Goal: Information Seeking & Learning: Get advice/opinions

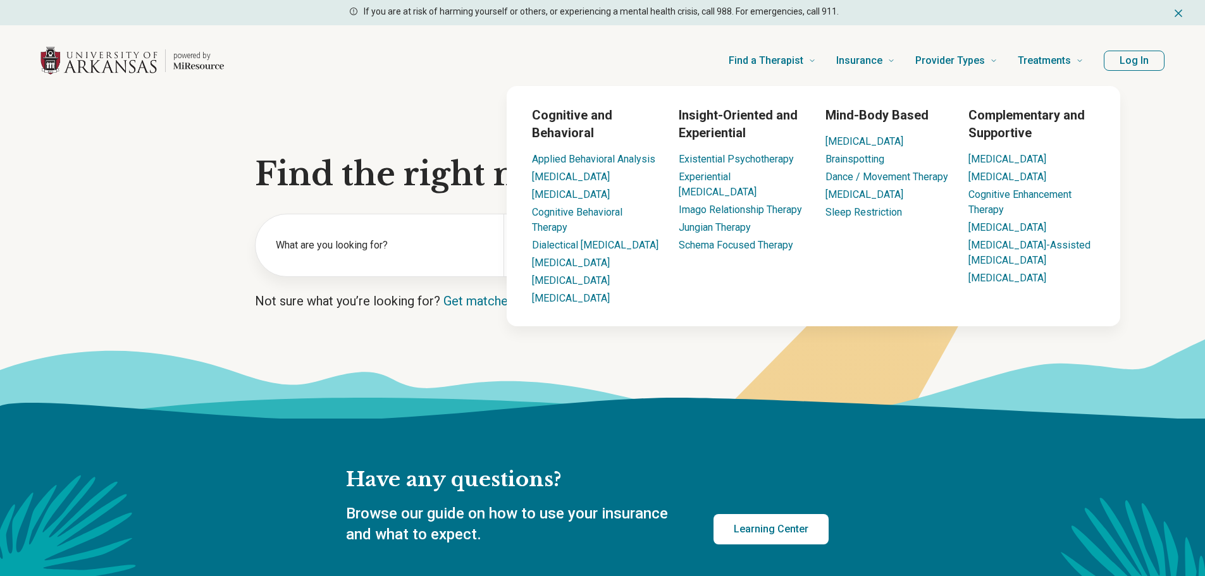
click at [1109, 63] on button "Log In" at bounding box center [1134, 61] width 61 height 20
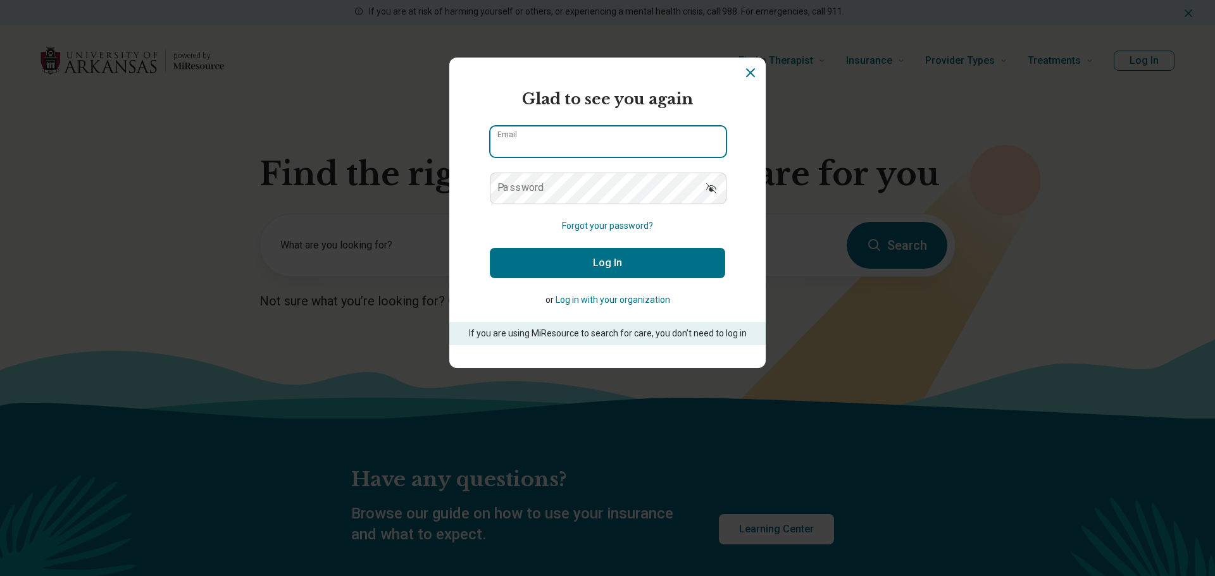
click at [626, 144] on input "Email" at bounding box center [607, 142] width 235 height 30
type input "**********"
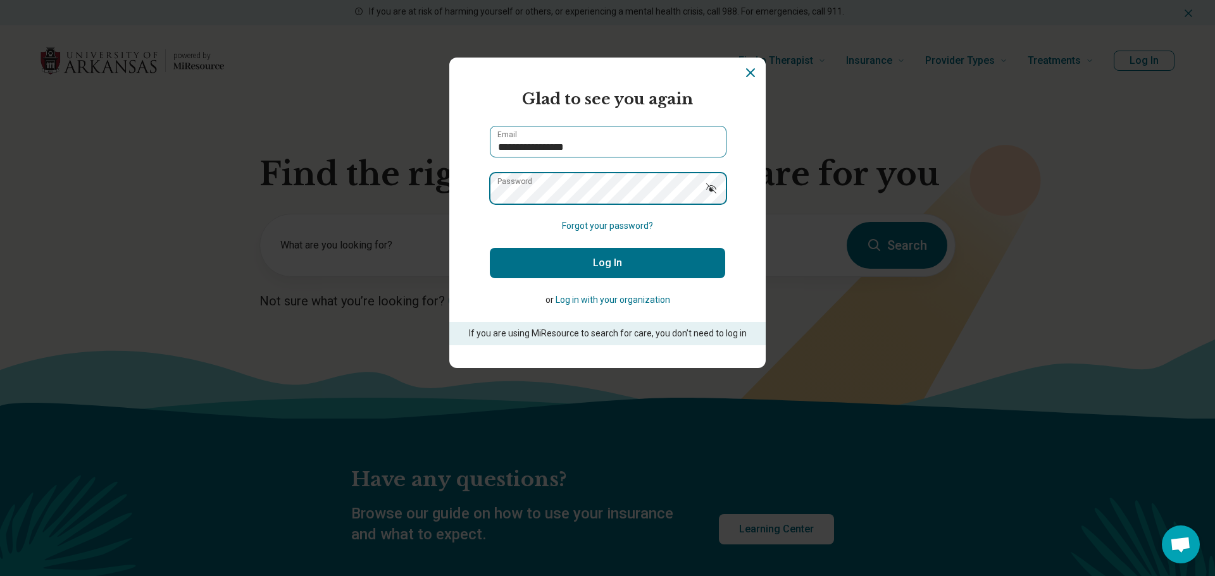
click at [490, 248] on button "Log In" at bounding box center [607, 263] width 235 height 30
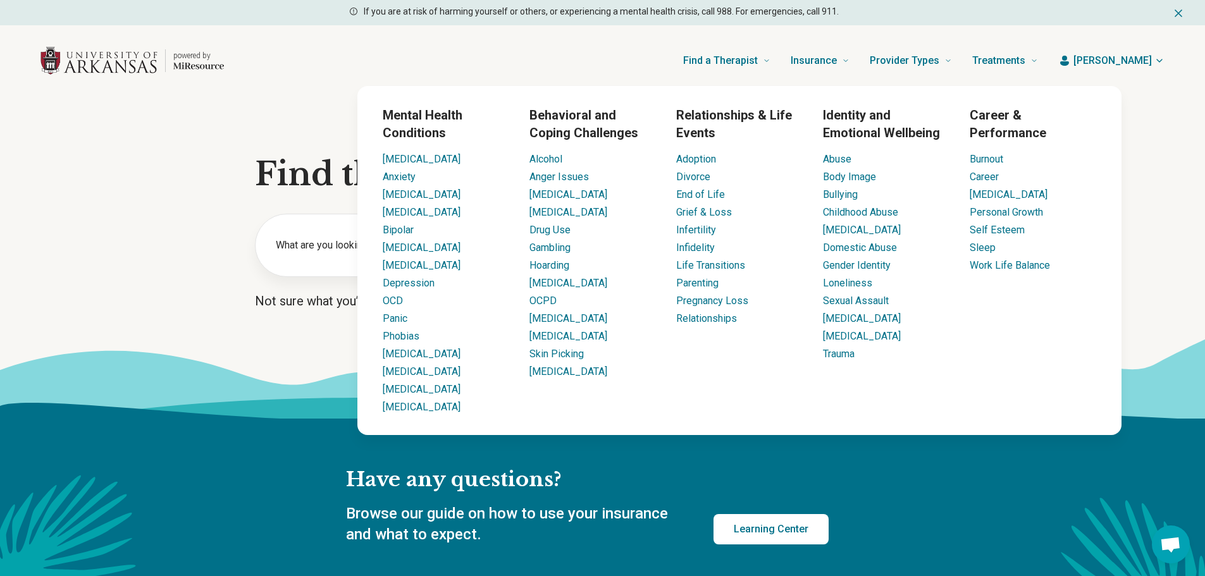
click at [589, 47] on div "Find a Therapist Mental Health Conditions [MEDICAL_DATA] Anxiety [MEDICAL_DATA]…" at bounding box center [641, 60] width 794 height 51
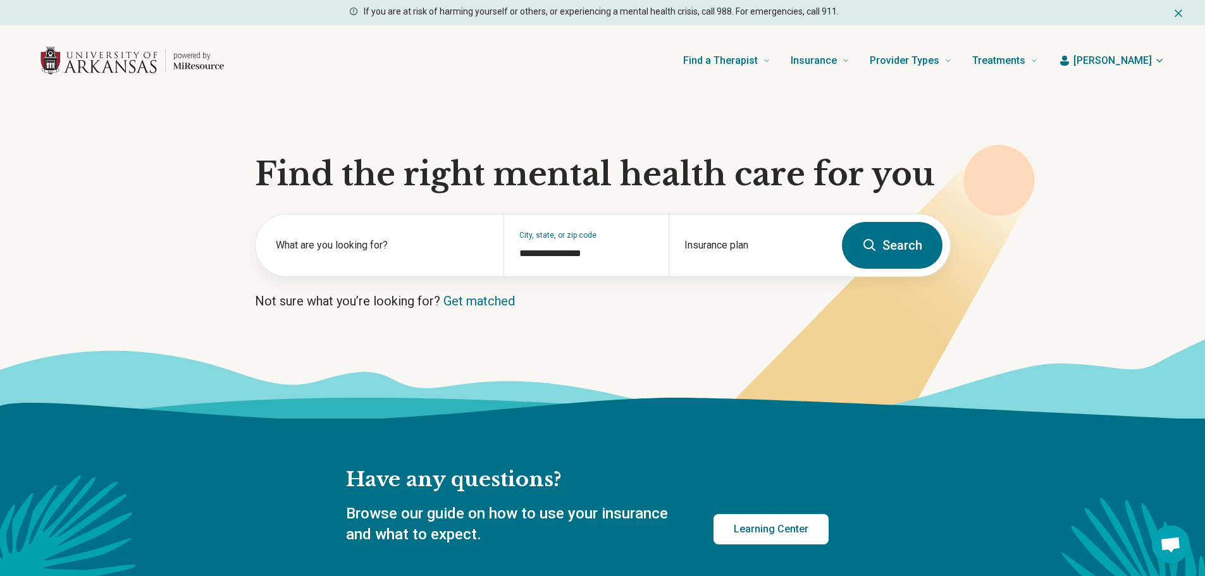
click at [881, 241] on button "Search" at bounding box center [892, 245] width 101 height 47
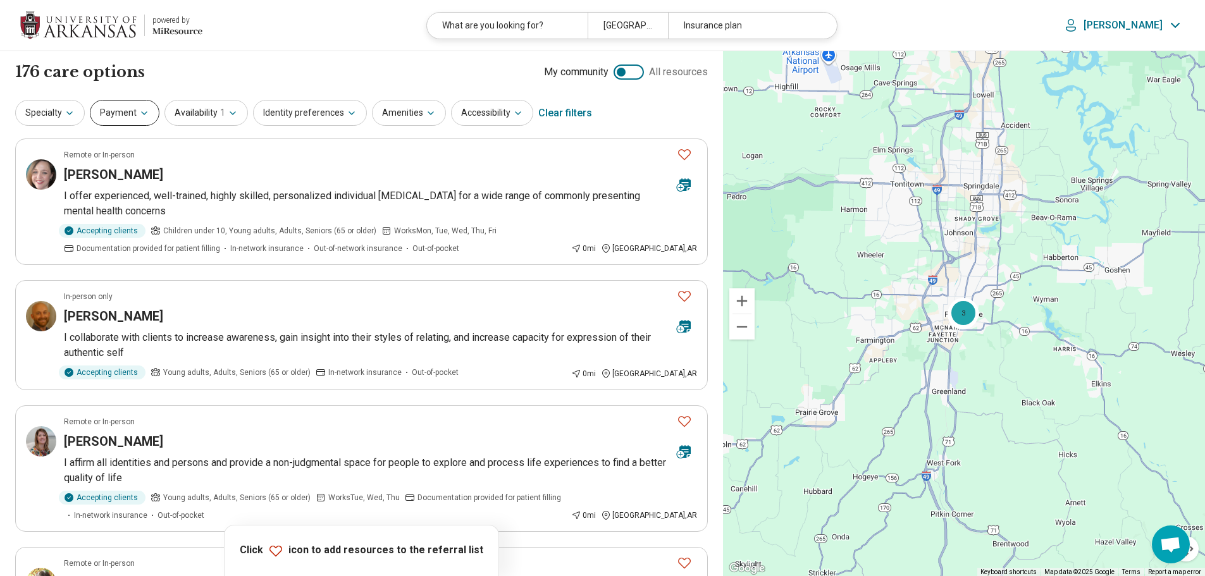
click at [139, 118] on button "Payment" at bounding box center [125, 113] width 70 height 26
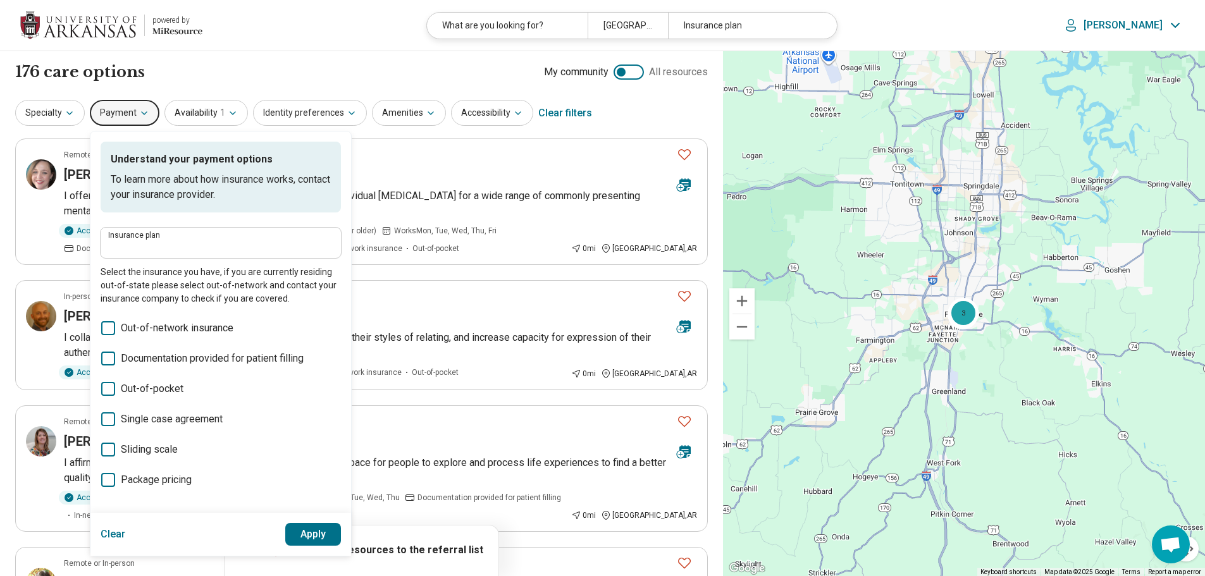
click at [147, 235] on label "Insurance plan" at bounding box center [220, 236] width 225 height 8
click at [147, 240] on input "Insurance plan" at bounding box center [220, 247] width 225 height 15
type input "******"
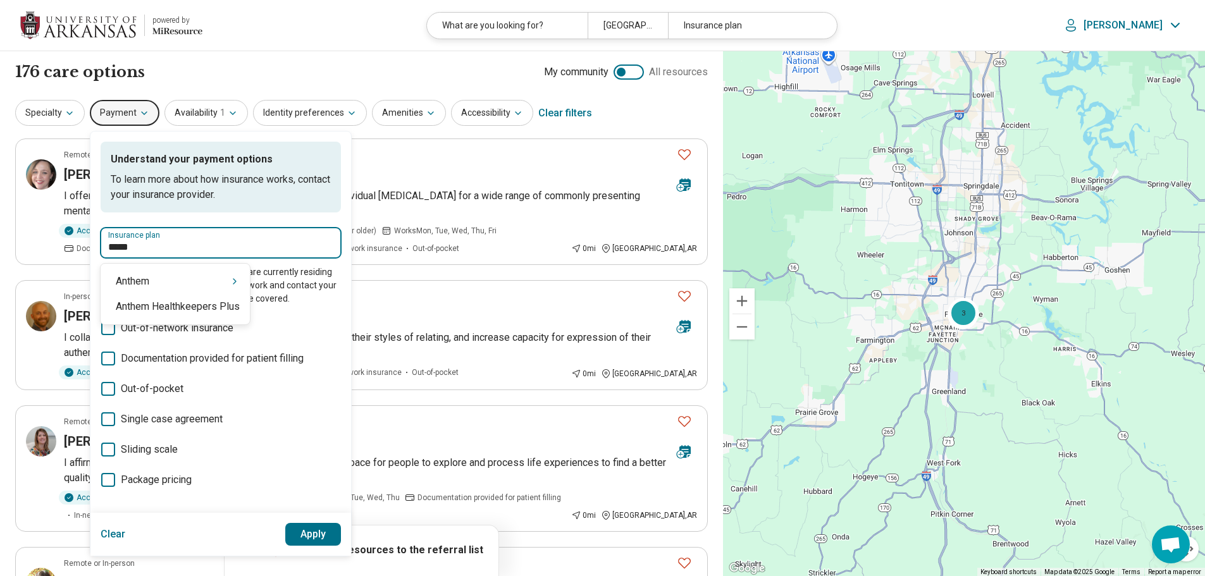
type input "******"
click at [153, 284] on div "Anthem" at bounding box center [175, 281] width 149 height 25
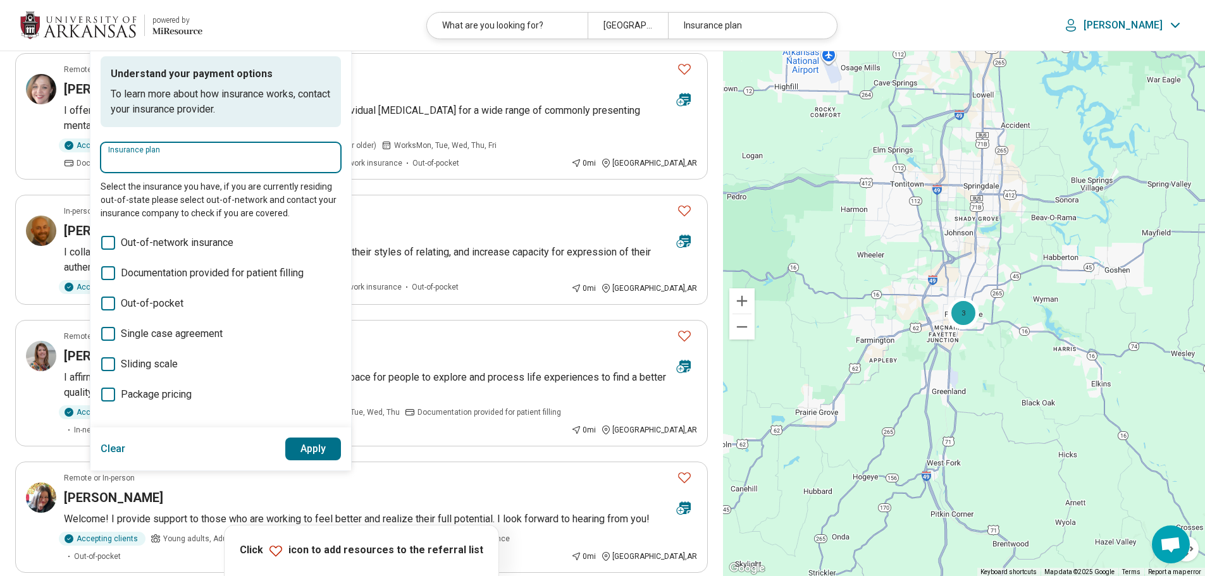
scroll to position [63, 0]
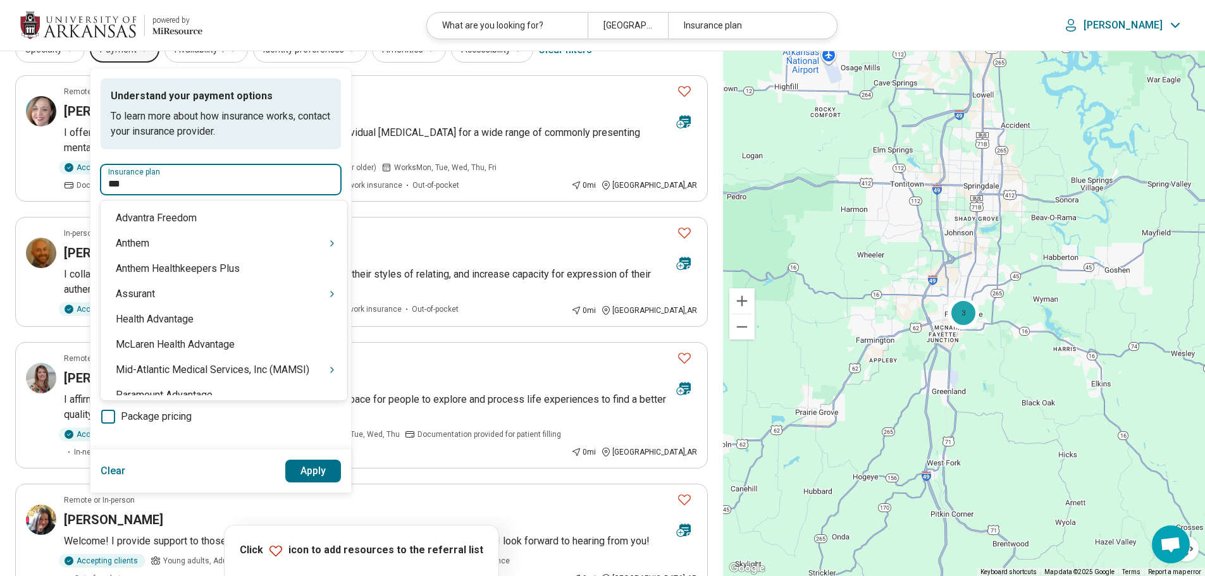
type input "****"
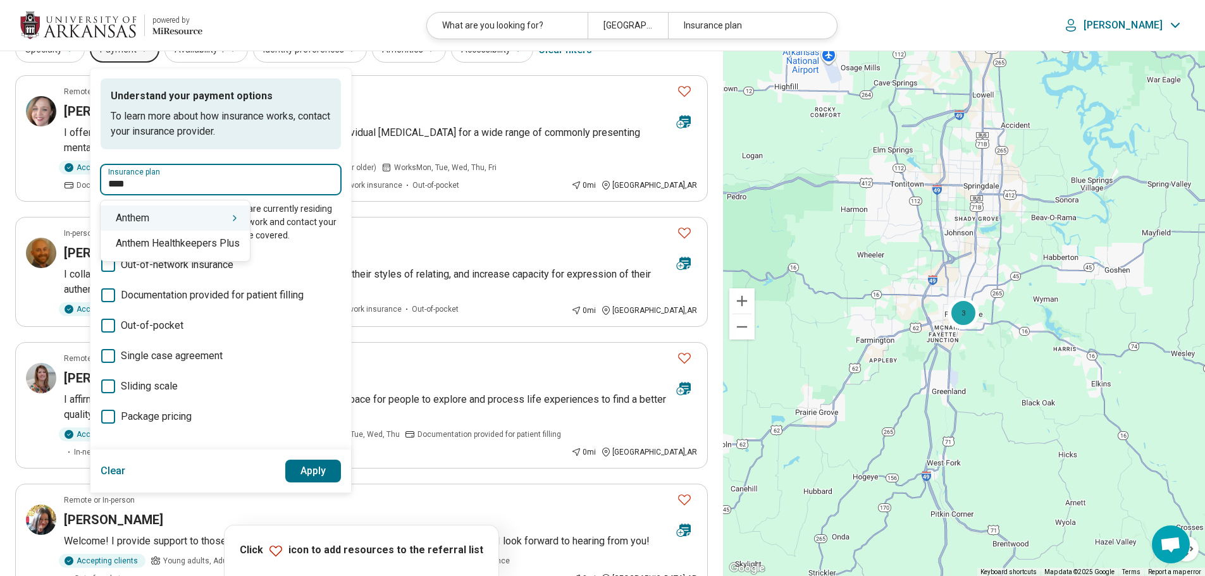
click at [165, 213] on div "Anthem" at bounding box center [175, 218] width 149 height 25
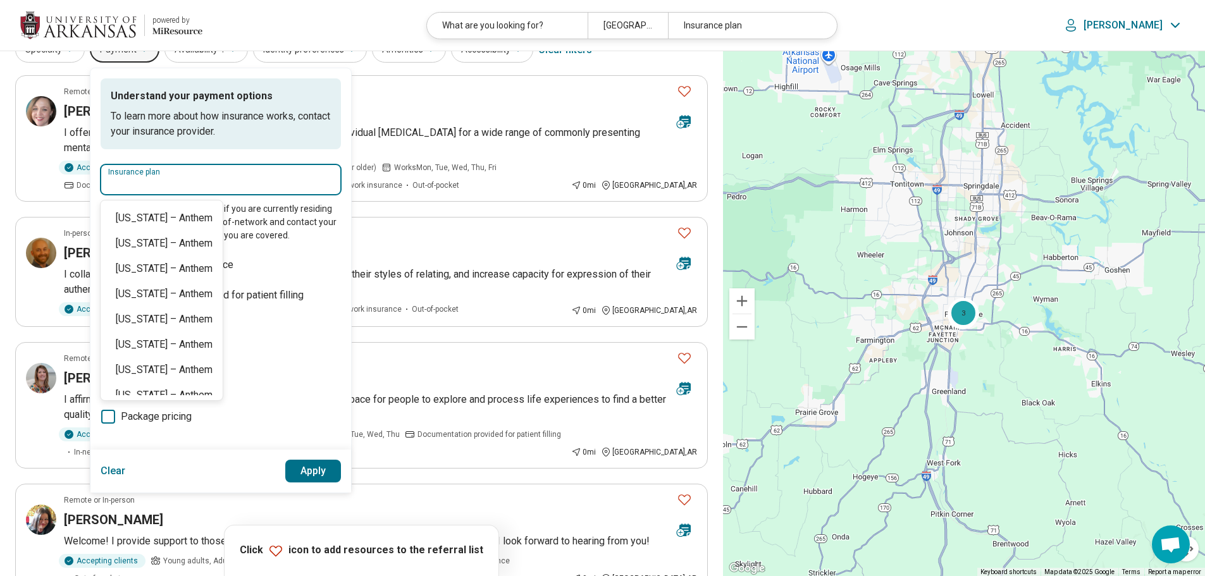
scroll to position [367, 0]
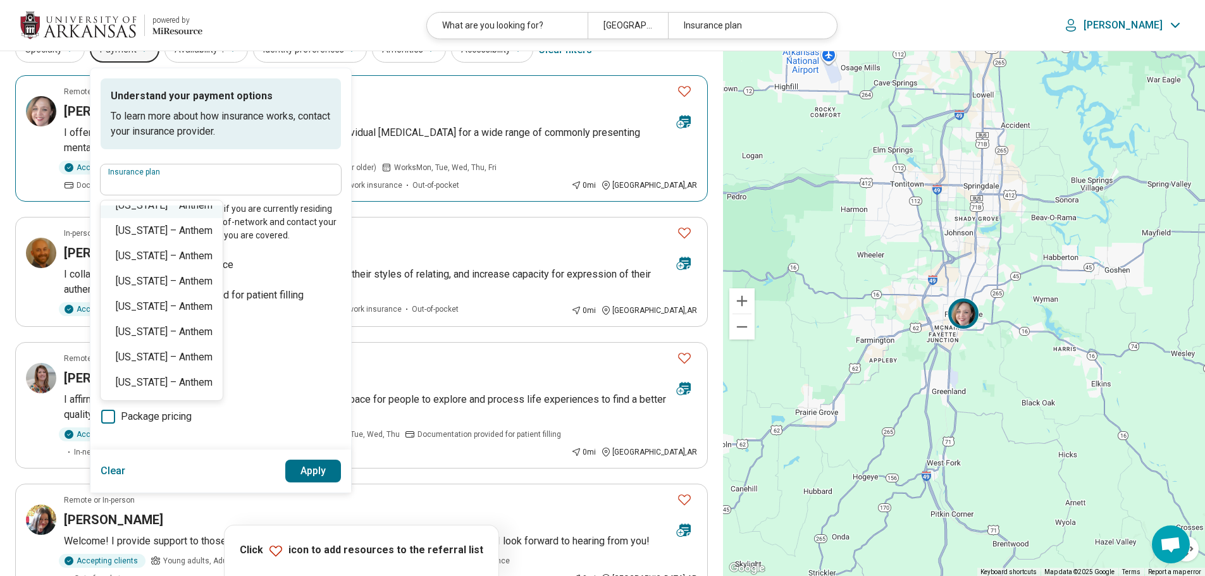
click at [374, 98] on article "Remote or In-person [PERSON_NAME] I offer experienced, well-trained, highly ski…" at bounding box center [361, 138] width 693 height 127
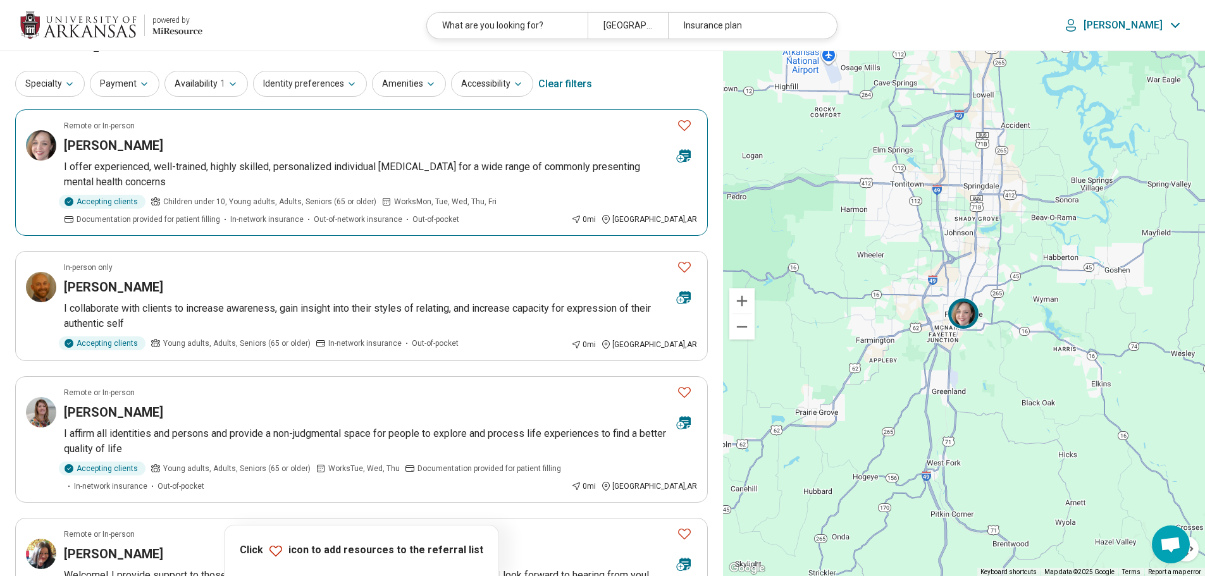
scroll to position [0, 0]
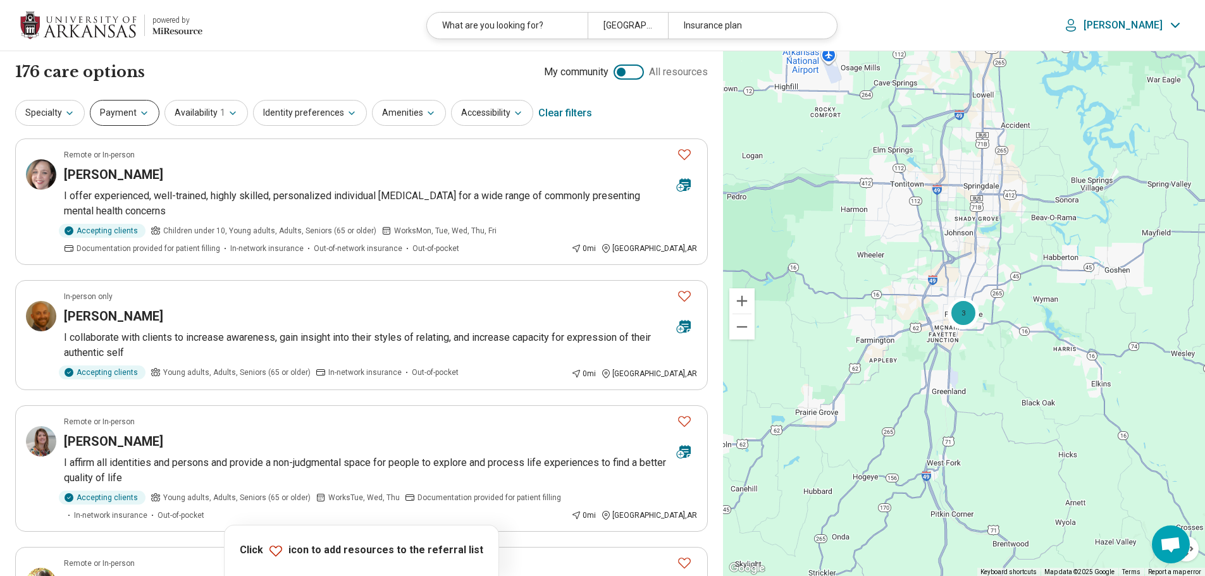
click at [135, 113] on button "Payment" at bounding box center [125, 113] width 70 height 26
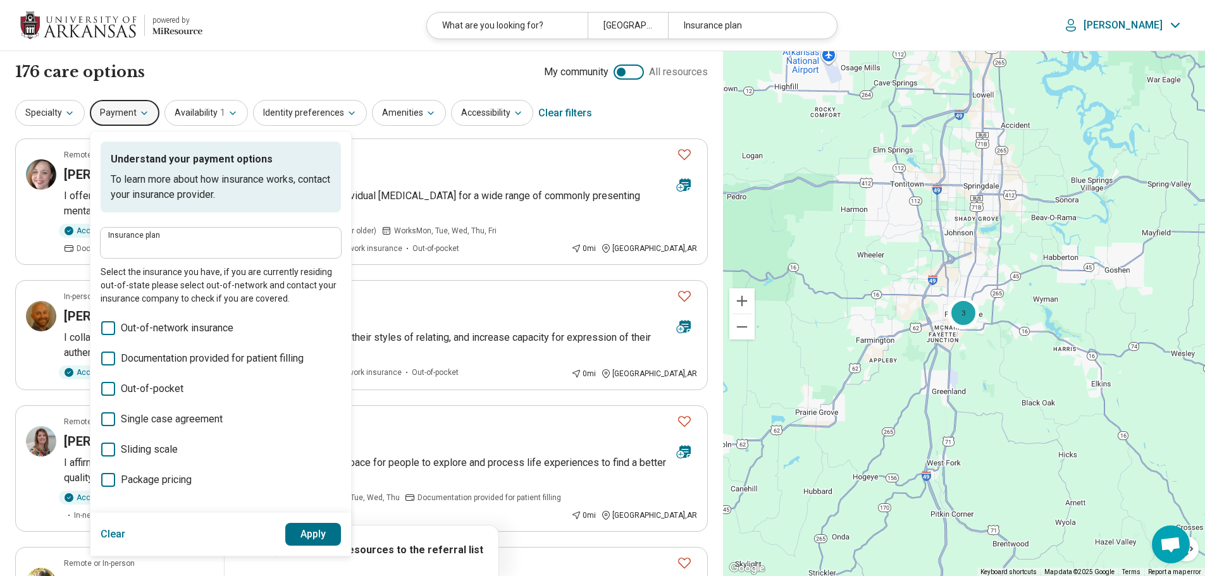
click at [400, 71] on div "176 care options 176 provider s My community All resources" at bounding box center [361, 72] width 693 height 22
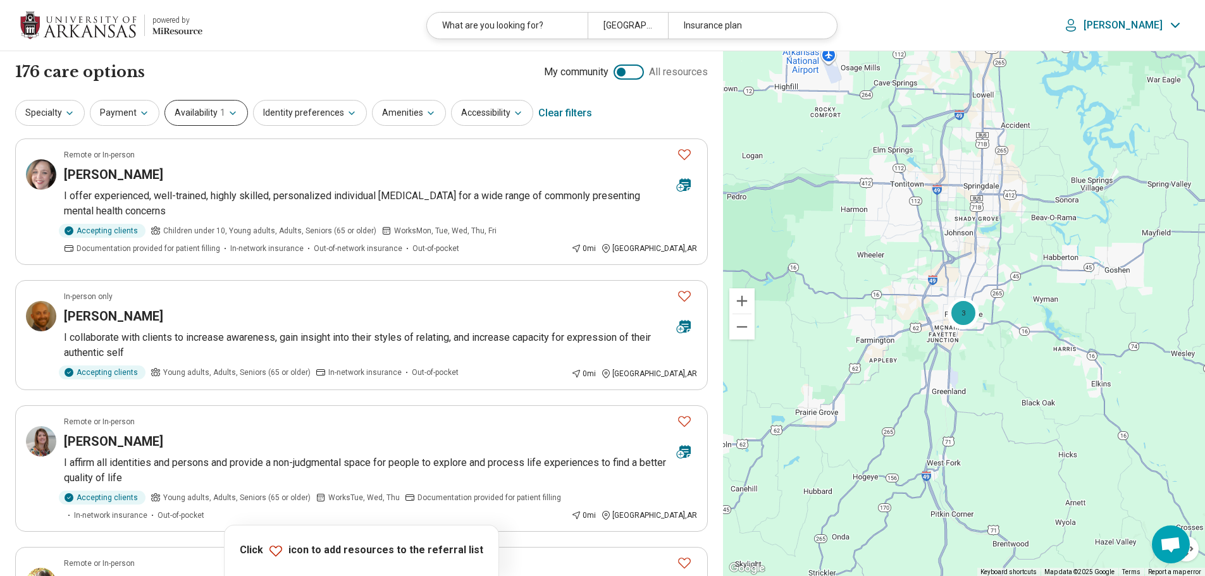
click at [240, 114] on button "Availability 1" at bounding box center [207, 113] width 84 height 26
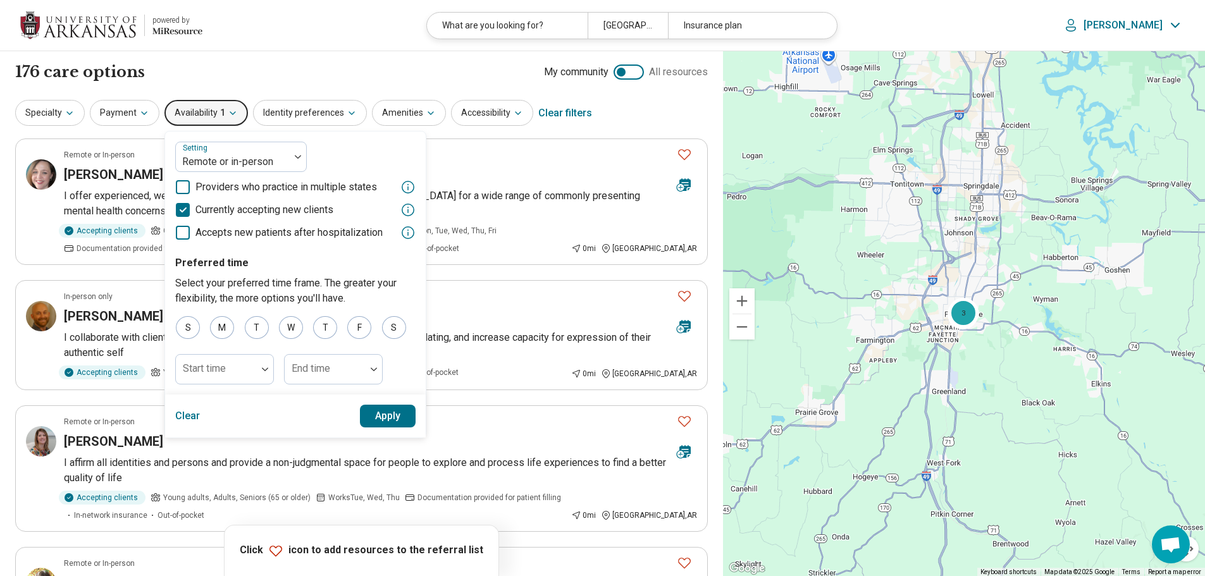
click at [308, 72] on div "176 care options 176 provider s My community All resources" at bounding box center [361, 72] width 693 height 22
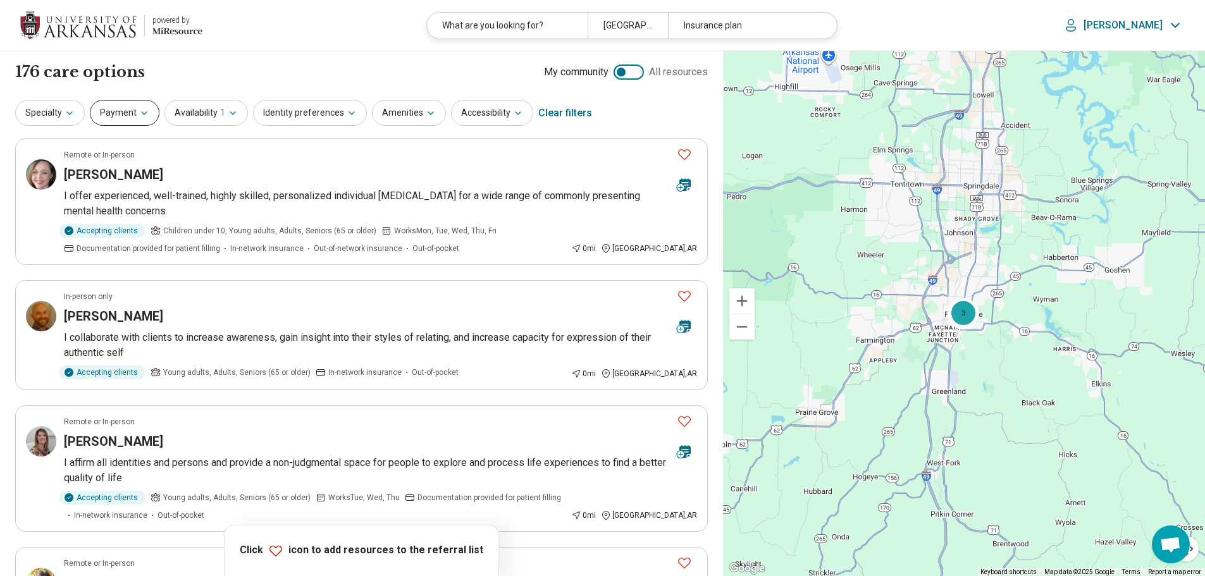
click at [140, 118] on icon "button" at bounding box center [144, 113] width 10 height 10
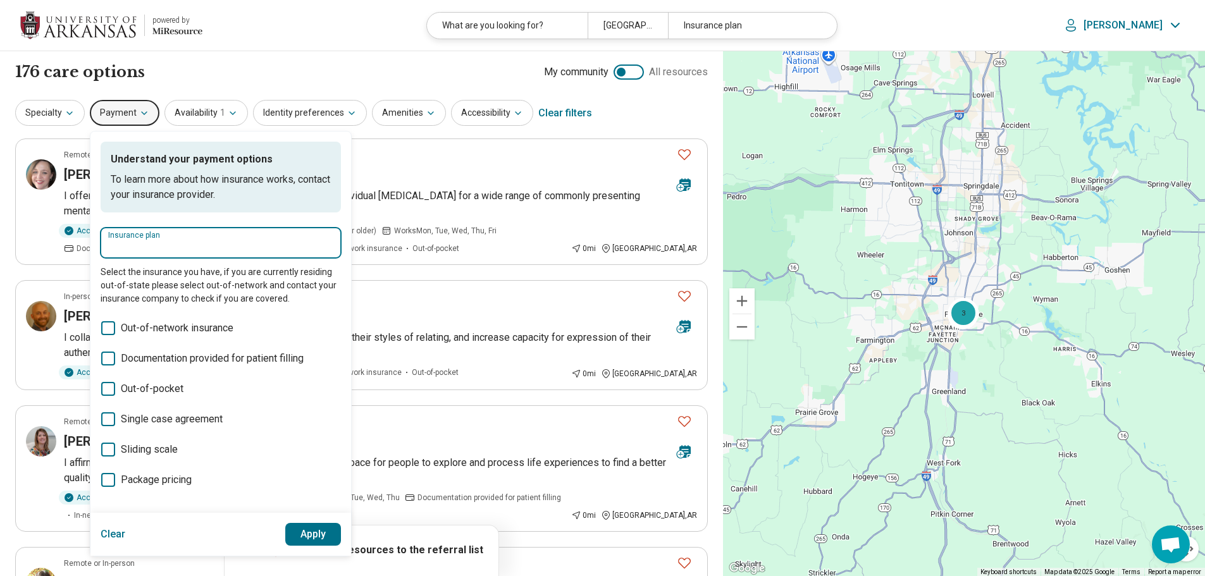
click at [171, 240] on input "Insurance plan" at bounding box center [220, 247] width 225 height 15
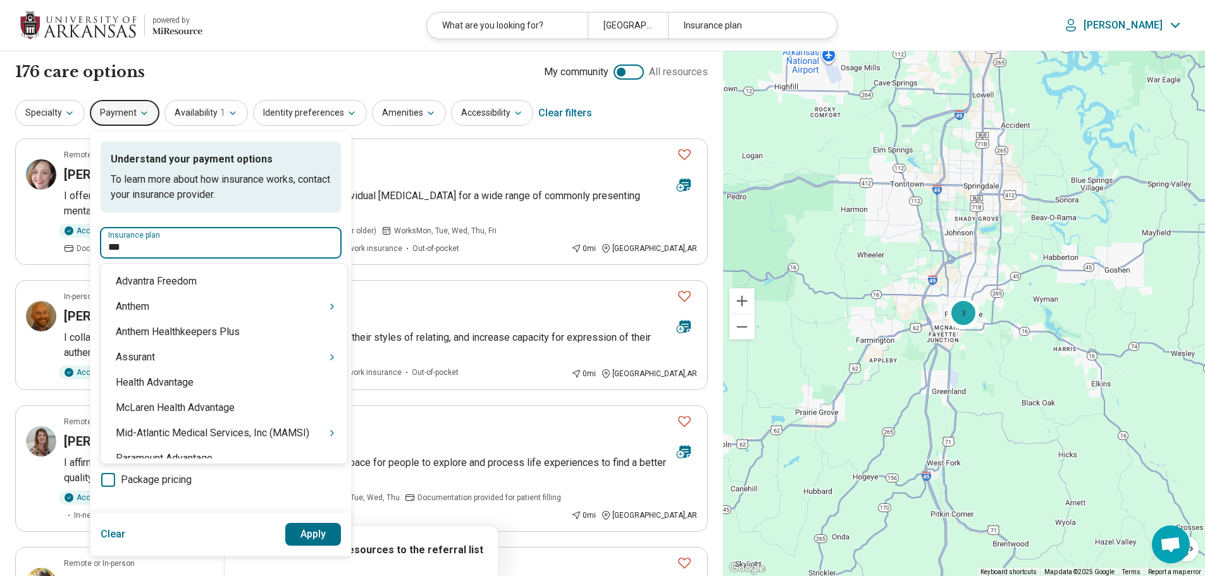
type input "****"
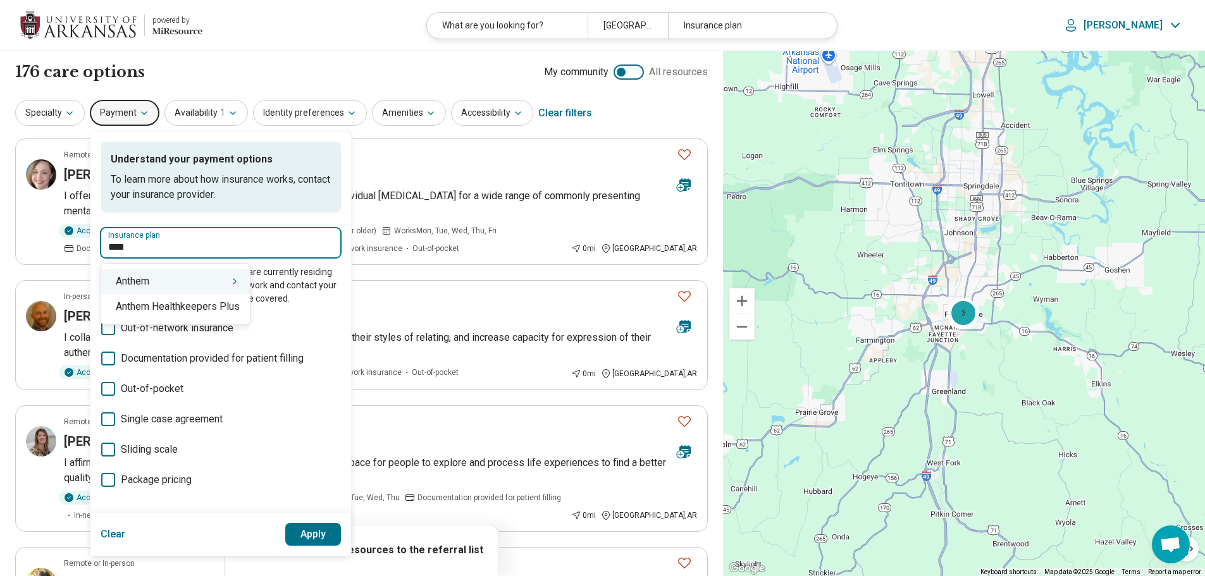
click at [168, 279] on div "Anthem" at bounding box center [175, 281] width 149 height 25
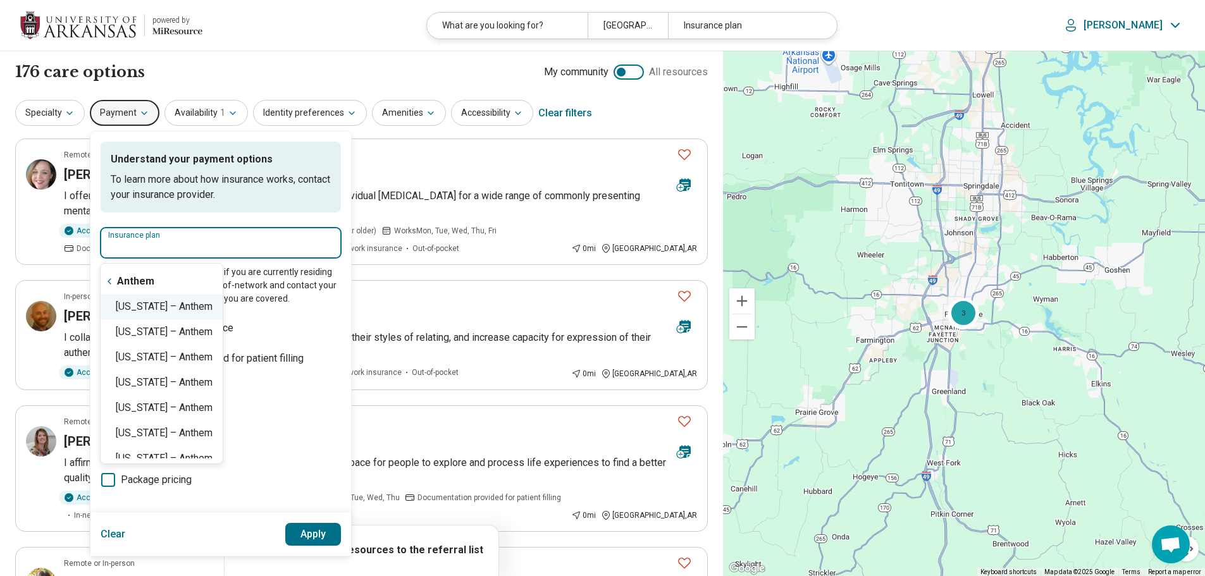
click at [155, 317] on div "[US_STATE] – Anthem" at bounding box center [162, 306] width 122 height 25
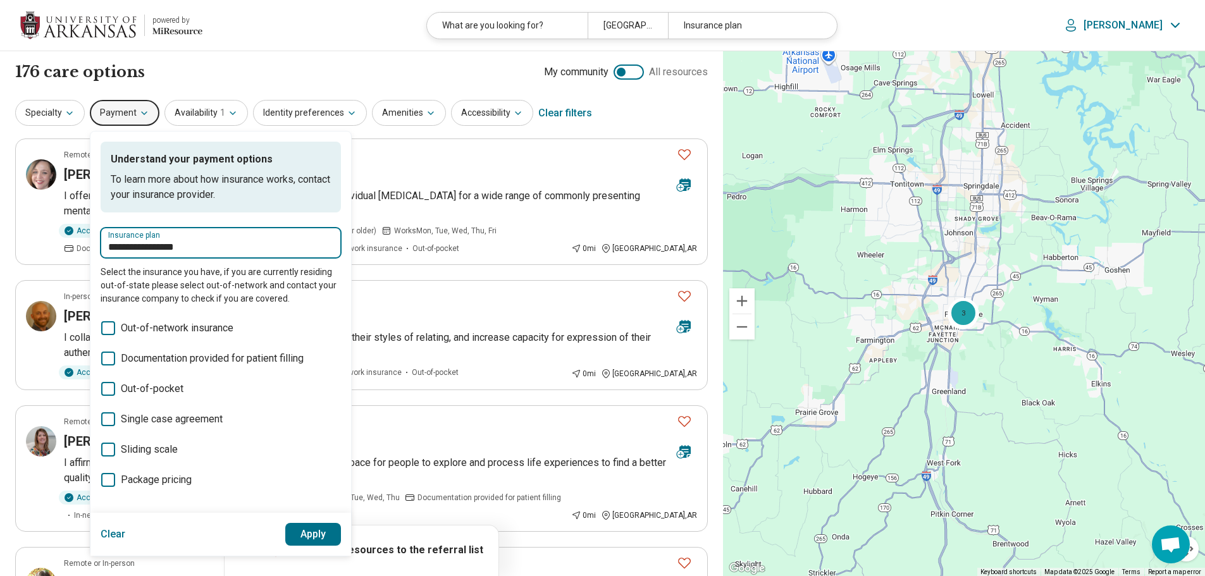
type input "**********"
click at [329, 542] on button "Apply" at bounding box center [313, 534] width 56 height 23
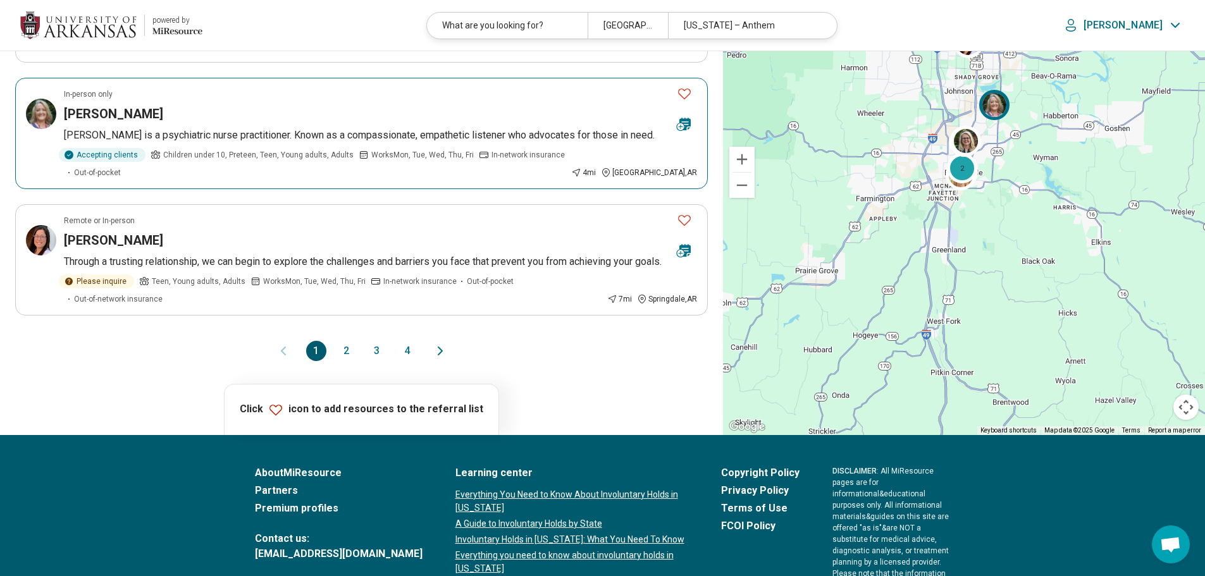
scroll to position [1076, 0]
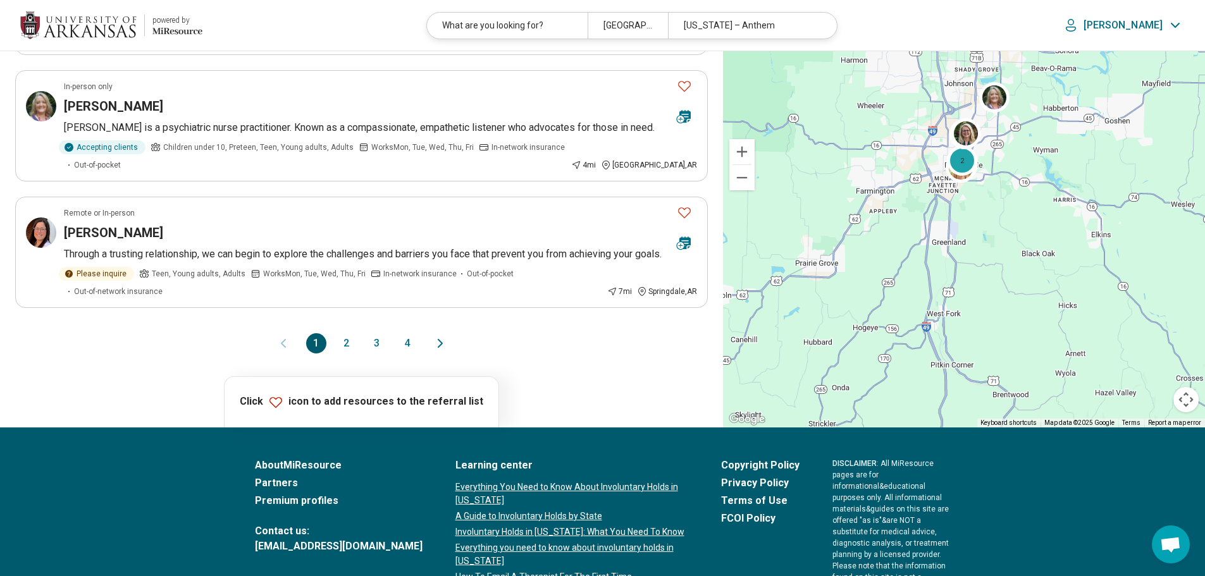
click at [351, 339] on button "2" at bounding box center [347, 343] width 20 height 20
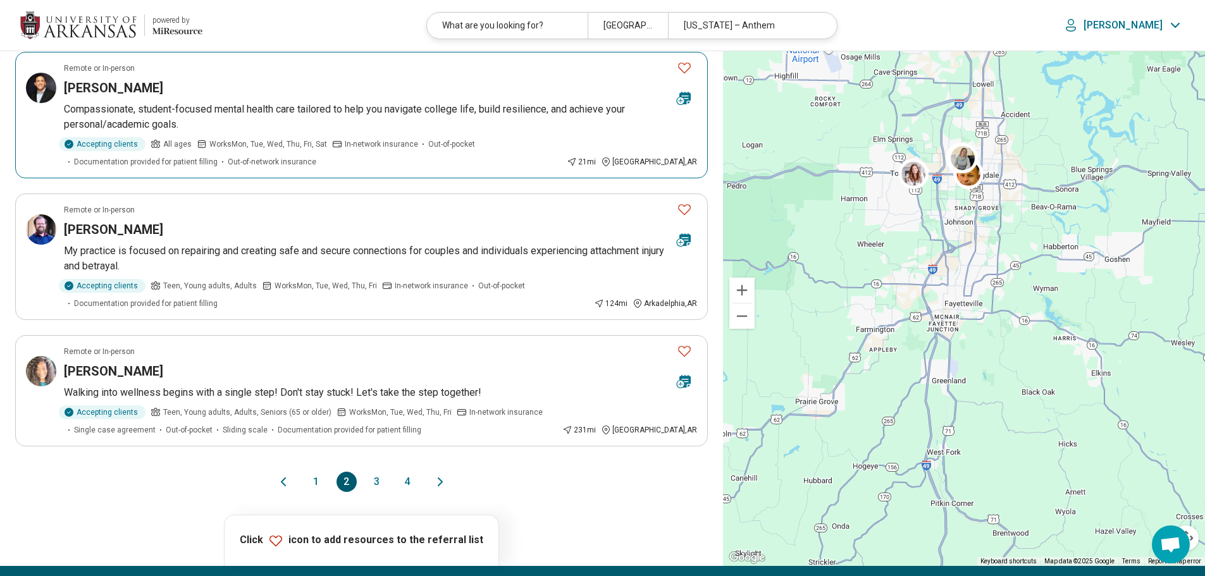
scroll to position [1012, 0]
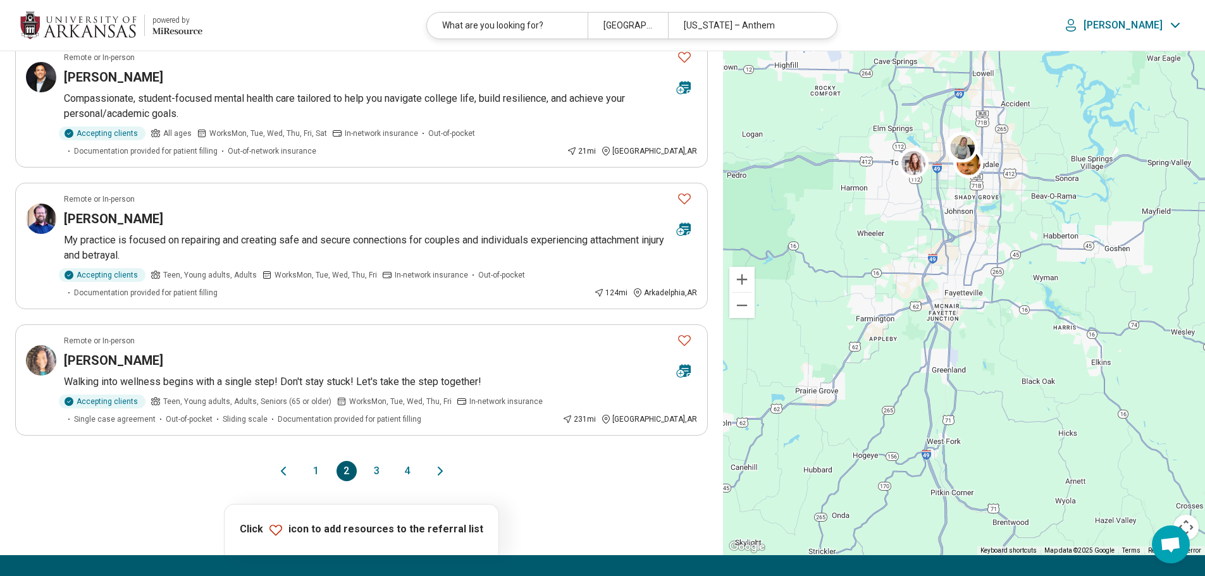
click at [380, 461] on button "3" at bounding box center [377, 471] width 20 height 20
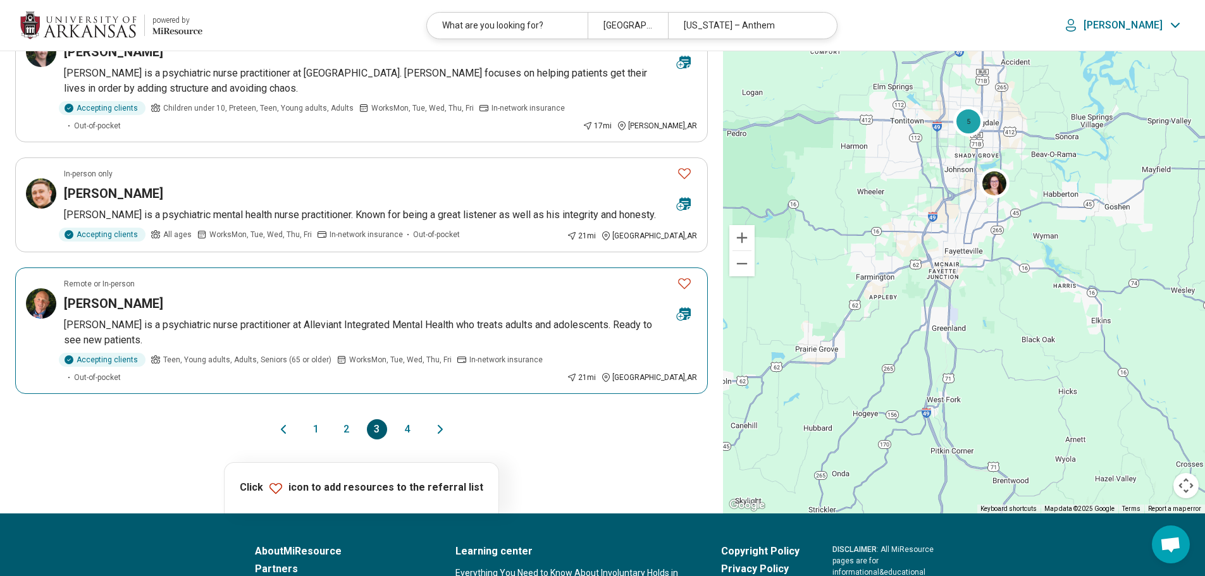
scroll to position [1076, 0]
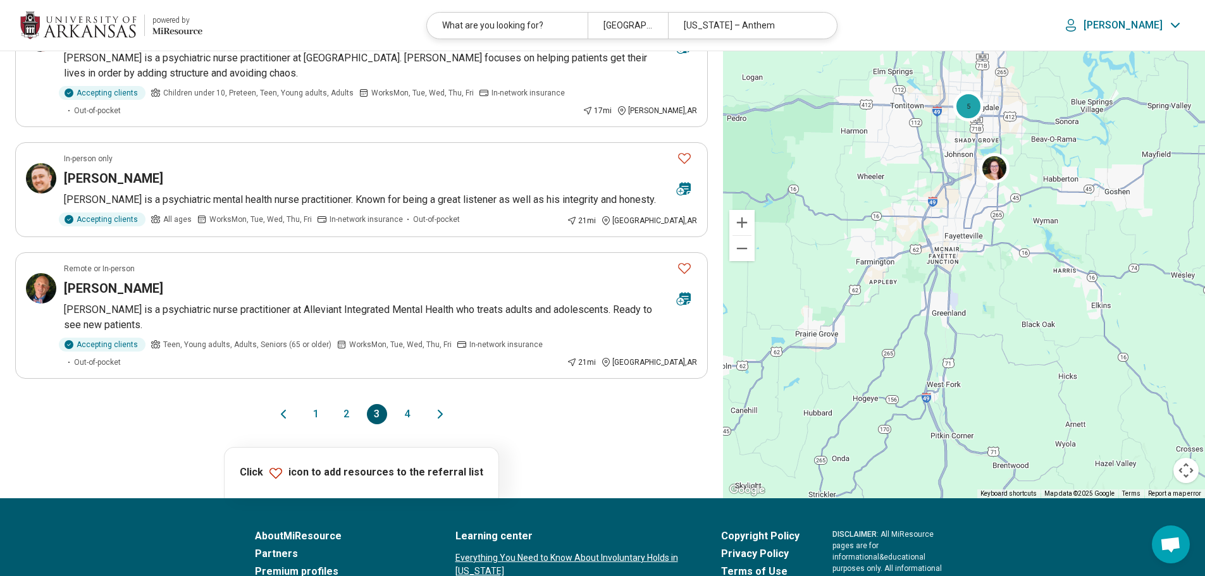
click at [401, 404] on button "4" at bounding box center [407, 414] width 20 height 20
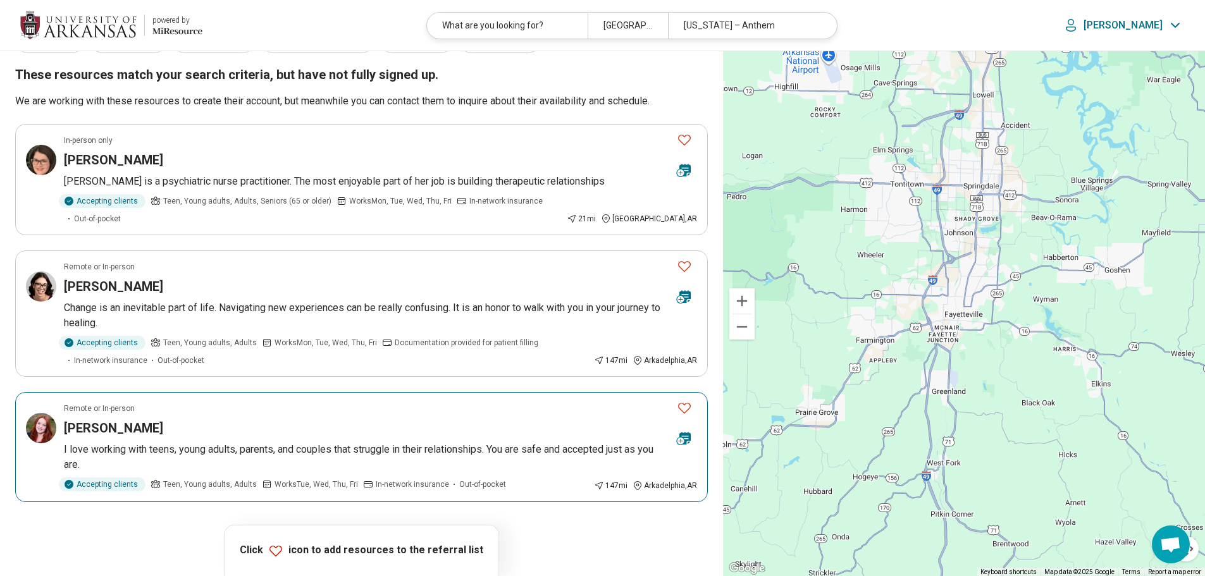
scroll to position [63, 0]
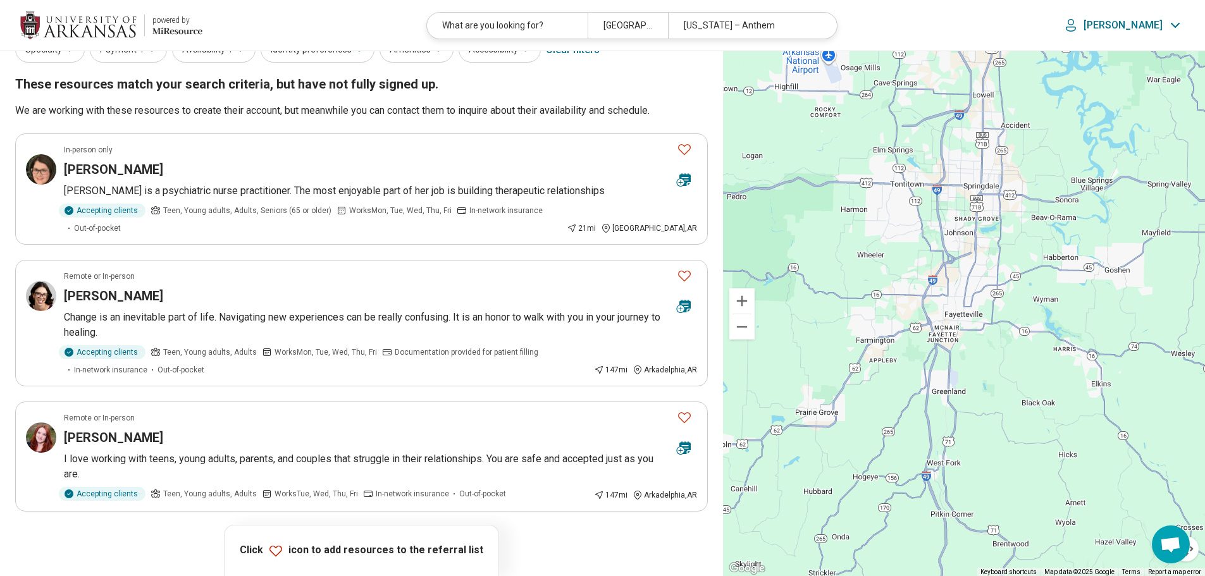
click at [76, 25] on img at bounding box center [78, 25] width 116 height 30
